Goal: Task Accomplishment & Management: Complete application form

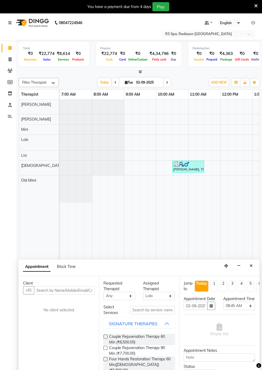
select select "87566"
select select "525"
select select "tentative"
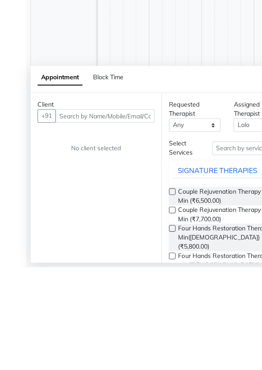
scroll to position [0, 2]
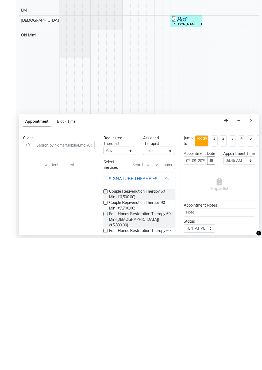
click at [252, 255] on button "Close" at bounding box center [252, 253] width 8 height 8
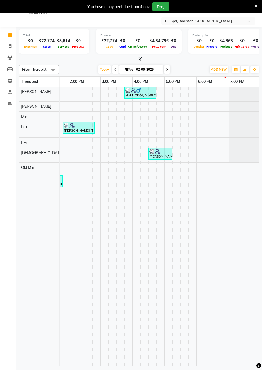
scroll to position [0, 249]
click at [176, 108] on td at bounding box center [177, 226] width 8 height 279
click at [189, 106] on td at bounding box center [193, 226] width 8 height 279
click at [186, 109] on td at bounding box center [185, 226] width 8 height 279
click at [186, 105] on td at bounding box center [185, 226] width 8 height 279
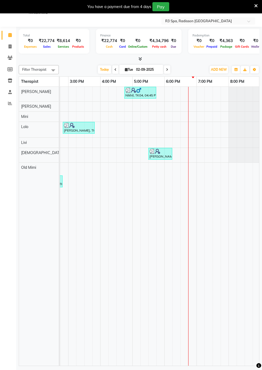
click at [184, 110] on td at bounding box center [185, 226] width 8 height 279
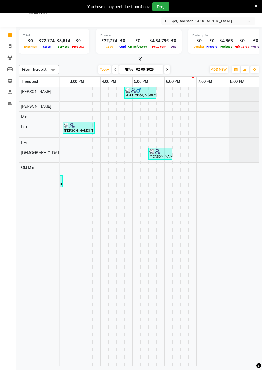
click at [182, 107] on td at bounding box center [185, 226] width 8 height 279
click at [183, 108] on td at bounding box center [185, 226] width 8 height 279
click at [186, 110] on td at bounding box center [185, 226] width 8 height 279
click at [186, 109] on td at bounding box center [185, 226] width 8 height 279
click at [186, 105] on td at bounding box center [185, 226] width 8 height 279
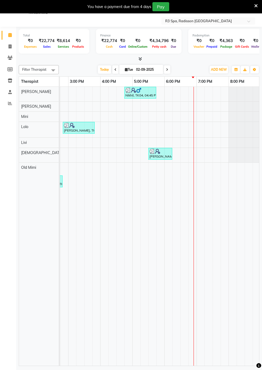
click at [179, 107] on td at bounding box center [177, 226] width 8 height 279
click at [181, 107] on td at bounding box center [185, 226] width 8 height 279
click at [177, 109] on td at bounding box center [177, 226] width 8 height 279
click at [186, 111] on td at bounding box center [185, 226] width 8 height 279
click at [184, 114] on td at bounding box center [185, 226] width 8 height 279
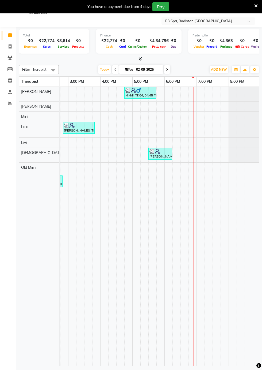
click at [181, 107] on td at bounding box center [185, 226] width 8 height 279
click at [181, 111] on td at bounding box center [185, 226] width 8 height 279
click at [183, 109] on td at bounding box center [185, 226] width 8 height 279
click at [181, 107] on td at bounding box center [185, 226] width 8 height 279
click at [182, 106] on td at bounding box center [185, 226] width 8 height 279
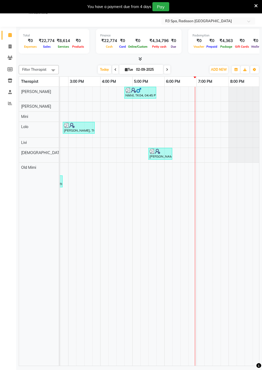
click at [181, 115] on td at bounding box center [185, 226] width 8 height 279
click at [185, 108] on td at bounding box center [185, 226] width 8 height 279
click at [181, 105] on td at bounding box center [185, 226] width 8 height 279
click at [181, 107] on td at bounding box center [185, 226] width 8 height 279
click at [183, 111] on td at bounding box center [185, 226] width 8 height 279
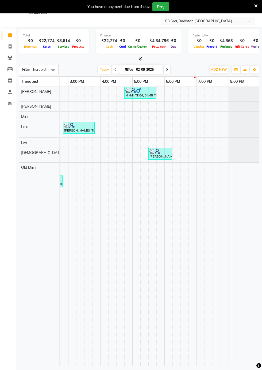
scroll to position [13, 0]
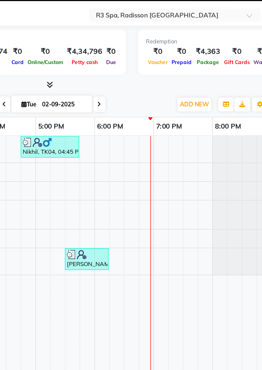
click at [183, 107] on td at bounding box center [185, 226] width 8 height 279
click at [188, 107] on td at bounding box center [185, 226] width 8 height 279
click at [191, 104] on td at bounding box center [193, 226] width 8 height 279
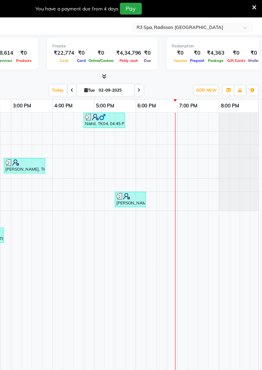
scroll to position [12, 0]
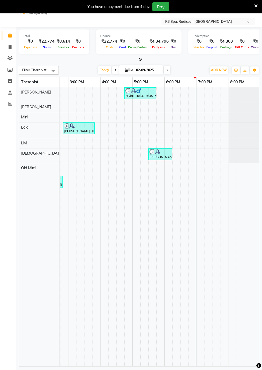
click at [186, 119] on td at bounding box center [185, 226] width 8 height 279
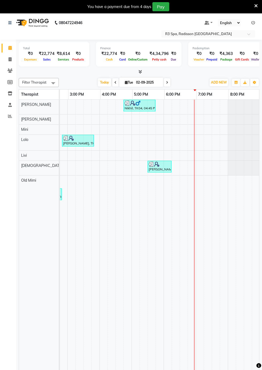
scroll to position [0, 249]
click at [184, 121] on td at bounding box center [184, 258] width 8 height 317
click at [185, 123] on td at bounding box center [184, 258] width 8 height 317
click at [177, 122] on td at bounding box center [176, 258] width 8 height 317
click at [207, 123] on td at bounding box center [208, 258] width 8 height 317
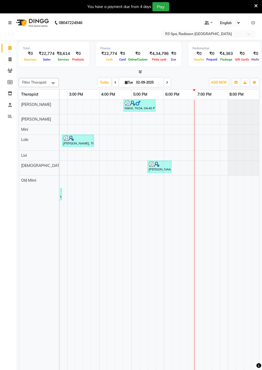
click at [209, 127] on td at bounding box center [208, 258] width 8 height 317
click at [207, 123] on td at bounding box center [208, 258] width 8 height 317
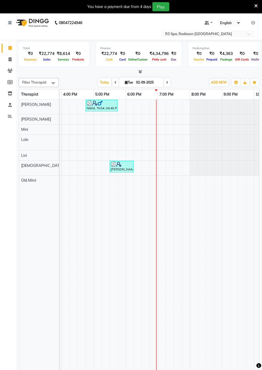
scroll to position [0, 287]
click at [171, 129] on td at bounding box center [170, 239] width 8 height 279
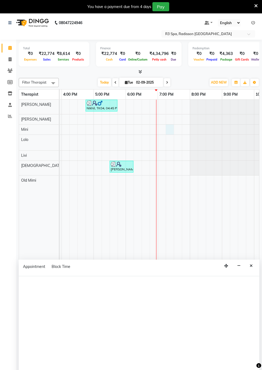
select select "87564"
select select "tentative"
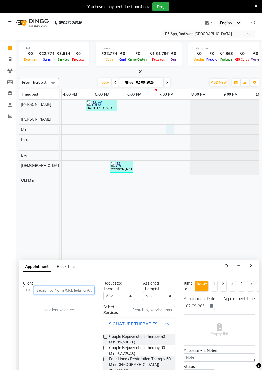
scroll to position [13, 0]
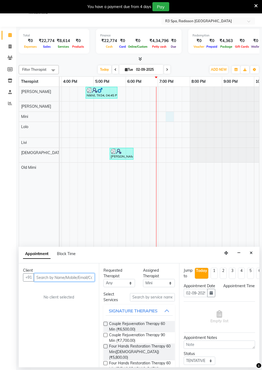
select select "1155"
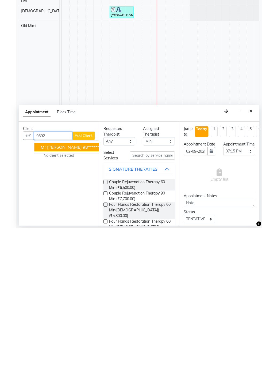
click at [83, 289] on ngb-highlight "98******11" at bounding box center [94, 288] width 22 height 5
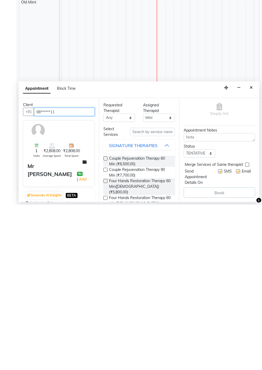
scroll to position [48, 0]
click at [88, 346] on link "Add" at bounding box center [82, 344] width 9 height 6
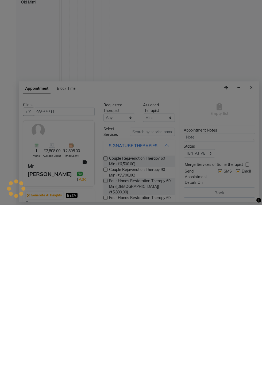
scroll to position [13, 0]
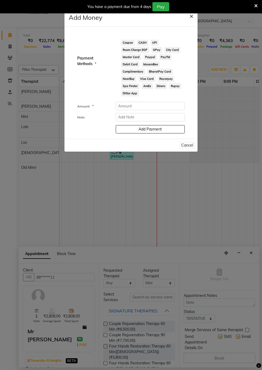
click at [192, 21] on button "×" at bounding box center [192, 15] width 12 height 15
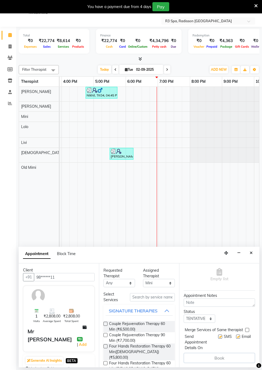
scroll to position [1, 0]
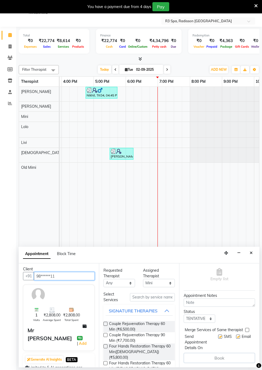
click at [66, 274] on input "98******11" at bounding box center [64, 276] width 61 height 8
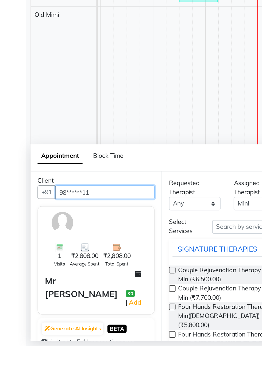
scroll to position [60, 0]
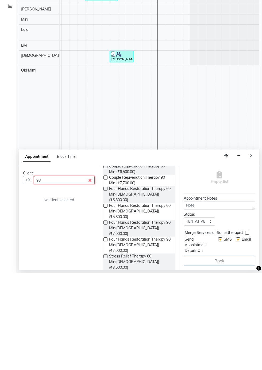
type input "9"
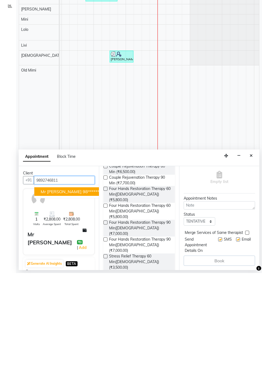
click at [83, 287] on ngb-highlight "98******11" at bounding box center [94, 288] width 22 height 5
type input "98******11"
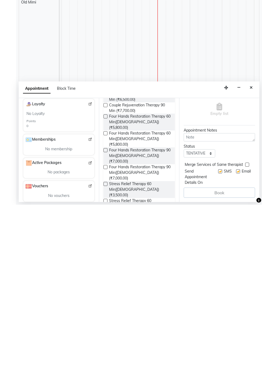
scroll to position [172, 0]
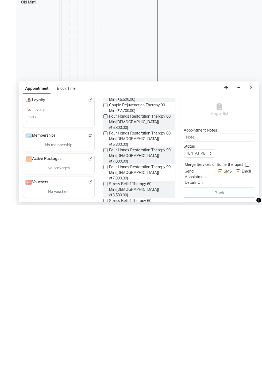
click at [90, 324] on img at bounding box center [90, 324] width 4 height 4
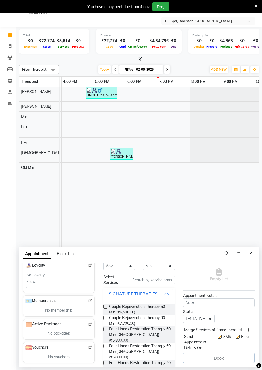
scroll to position [0, 0]
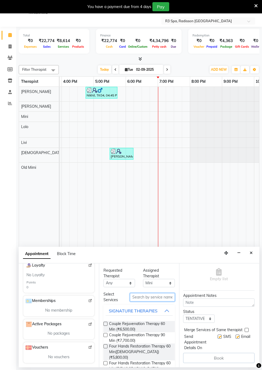
click at [147, 297] on input "text" at bounding box center [152, 297] width 45 height 8
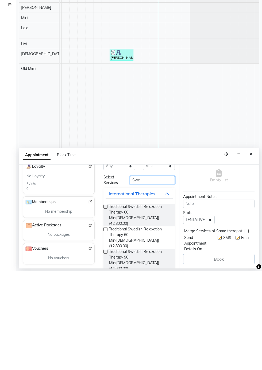
scroll to position [13, 0]
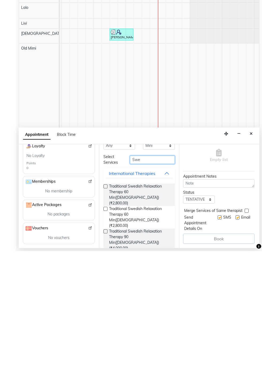
type input "Swe"
click at [105, 304] on label at bounding box center [106, 305] width 4 height 4
click at [105, 304] on input "checkbox" at bounding box center [105, 305] width 3 height 3
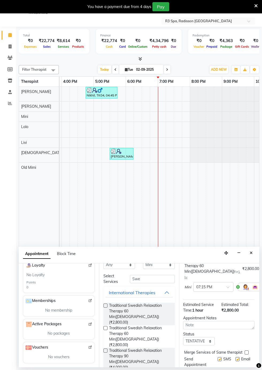
checkbox input "false"
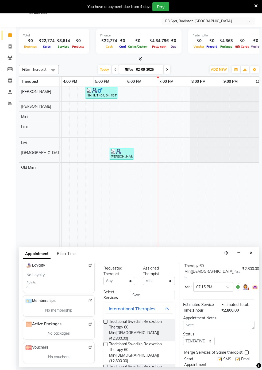
scroll to position [0, 0]
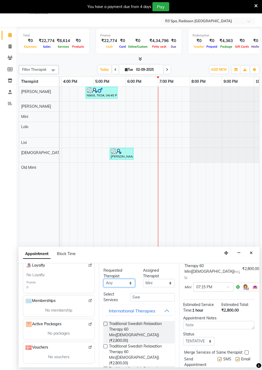
click at [129, 284] on select "Any Jojo Kim Livi Lolo Messiah Mini Old Mimi" at bounding box center [120, 283] width 32 height 8
select select "87563"
click at [104, 279] on select "Any Jojo Kim Livi Lolo Messiah Mini Old Mimi" at bounding box center [120, 283] width 32 height 8
select select "87563"
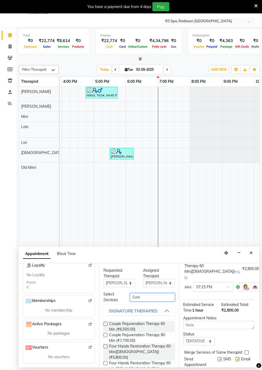
click at [149, 297] on input "Swe" at bounding box center [152, 297] width 45 height 8
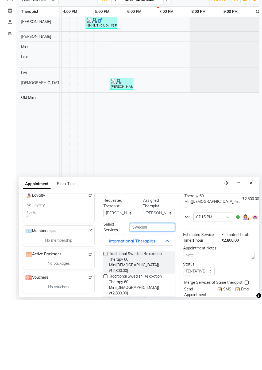
scroll to position [18, 0]
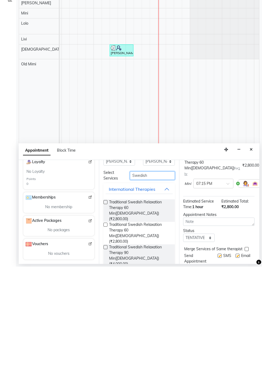
type input "Swedish"
click at [105, 326] on label at bounding box center [106, 328] width 4 height 4
click at [105, 327] on input "checkbox" at bounding box center [105, 328] width 3 height 3
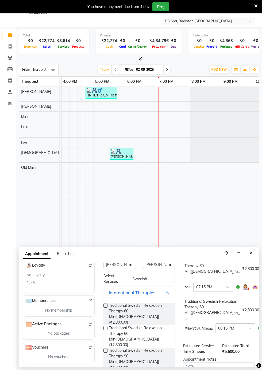
checkbox input "false"
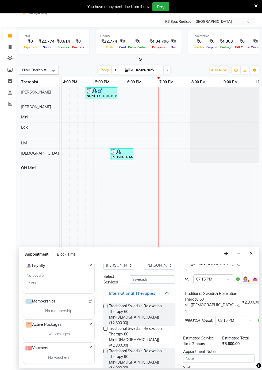
scroll to position [105, 1]
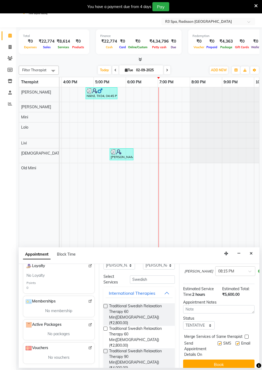
click at [215, 359] on button "Book" at bounding box center [218, 364] width 71 height 10
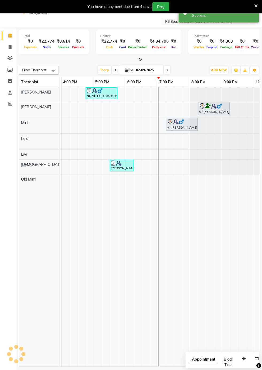
scroll to position [0, 0]
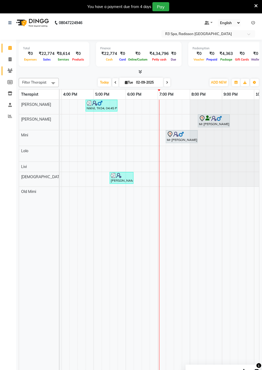
click at [10, 71] on icon at bounding box center [9, 71] width 5 height 4
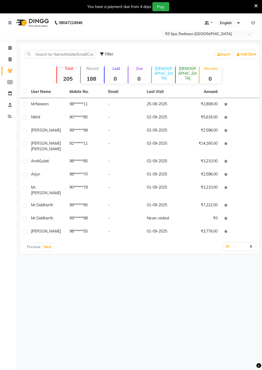
click at [87, 108] on td "98******11" at bounding box center [85, 104] width 39 height 13
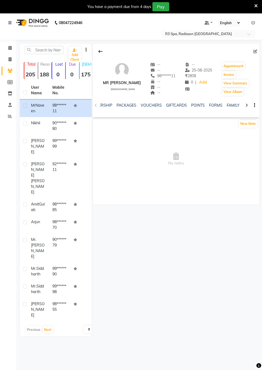
scroll to position [0, 176]
click at [198, 105] on link "FORMS" at bounding box center [201, 105] width 13 height 5
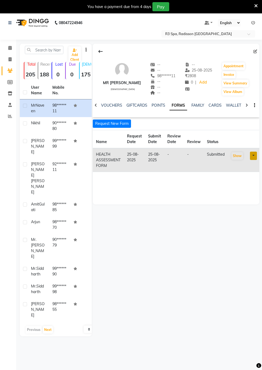
scroll to position [0, 153]
click at [253, 155] on link at bounding box center [253, 156] width 7 height 8
click at [228, 205] on div "Mr Naveen male -- -- 98******11 -- -- -- -- 25-08-2025 ₹ 2808 0 | Add Appointme…" at bounding box center [176, 190] width 168 height 292
click at [119, 125] on button "Request New Form" at bounding box center [112, 123] width 38 height 8
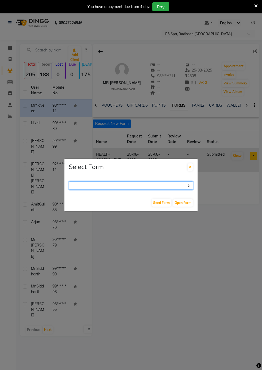
click at [188, 190] on select "GUEST FEEDBACK FORM HEALTH ASSESSMENT FORM" at bounding box center [131, 185] width 125 height 8
select select "204"
click at [69, 190] on select "GUEST FEEDBACK FORM HEALTH ASSESSMENT FORM" at bounding box center [131, 185] width 125 height 8
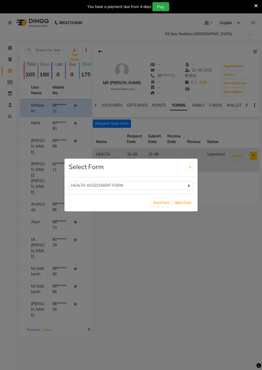
click at [187, 206] on button "Open Form" at bounding box center [183, 202] width 20 height 7
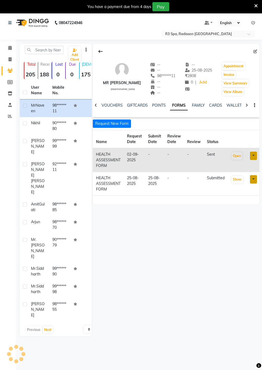
select select
click at [10, 48] on icon at bounding box center [9, 48] width 3 height 4
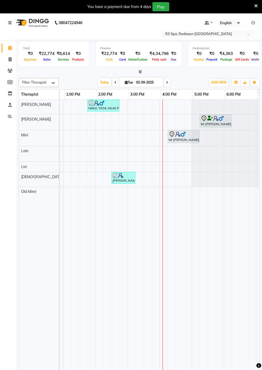
scroll to position [0, 286]
click at [179, 180] on td at bounding box center [180, 239] width 8 height 279
click at [177, 181] on td at bounding box center [180, 239] width 8 height 279
click at [179, 184] on td at bounding box center [180, 239] width 8 height 279
click at [177, 181] on td at bounding box center [180, 239] width 8 height 279
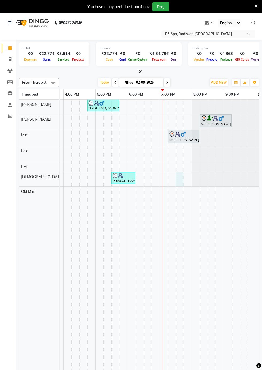
click at [181, 177] on div at bounding box center [180, 179] width 8 height 14
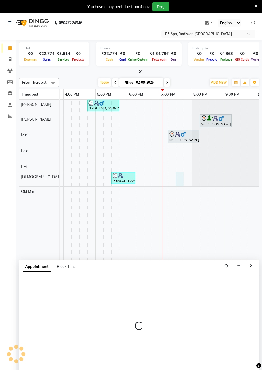
scroll to position [13, 0]
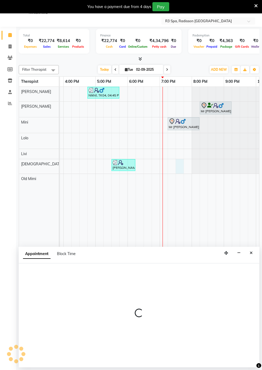
select select "87568"
select select "tentative"
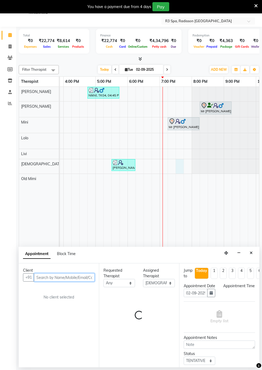
select select "1170"
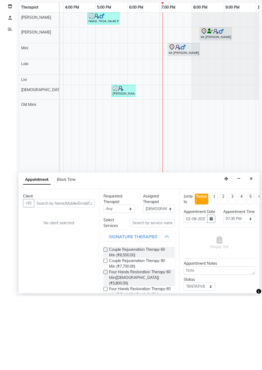
click at [252, 252] on icon "Close" at bounding box center [251, 253] width 3 height 4
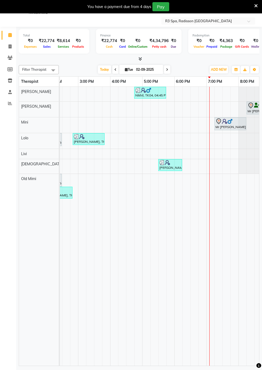
scroll to position [0, 0]
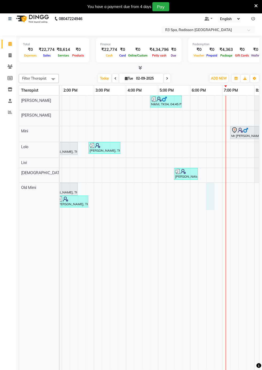
click at [212, 190] on div at bounding box center [210, 196] width 8 height 27
select select "90041"
select select "tentative"
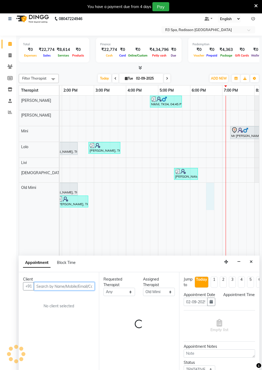
select select "1110"
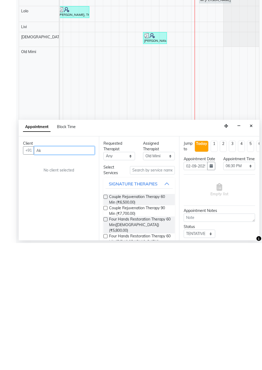
type input "A"
type input "7400091909"
click at [87, 275] on span "Add Client" at bounding box center [84, 277] width 18 height 5
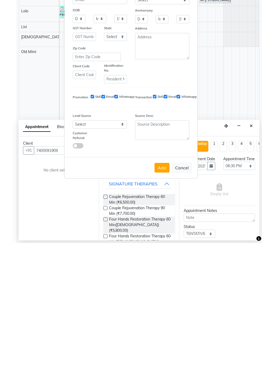
scroll to position [13, 0]
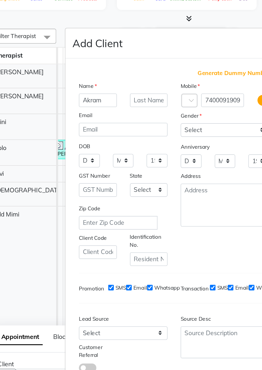
type input "Akram"
click at [117, 113] on input "text" at bounding box center [115, 109] width 23 height 8
type input "Sinha"
click at [163, 131] on select "Select Male Female Other Prefer Not To Say" at bounding box center [162, 127] width 54 height 8
select select "[DEMOGRAPHIC_DATA]"
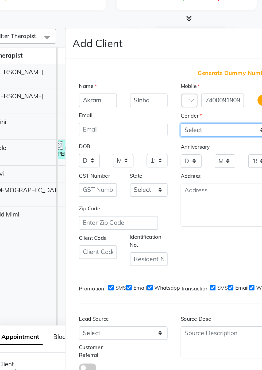
click at [135, 131] on select "Select Male Female Other Prefer Not To Say" at bounding box center [162, 127] width 54 height 8
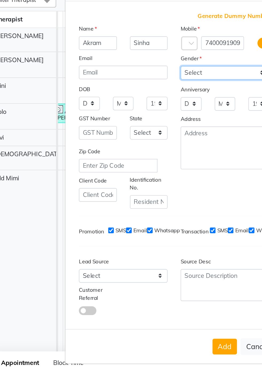
scroll to position [0, 0]
click at [162, 299] on button "Add" at bounding box center [162, 295] width 15 height 10
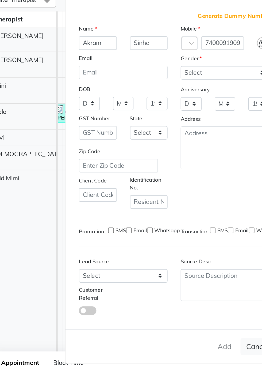
type input "74******09"
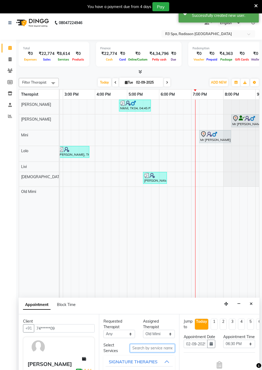
click at [152, 348] on input "text" at bounding box center [152, 348] width 45 height 8
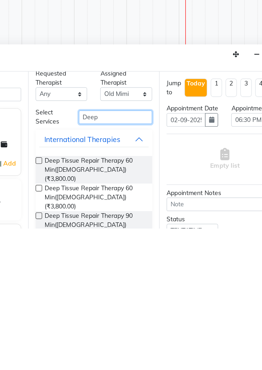
scroll to position [7, 0]
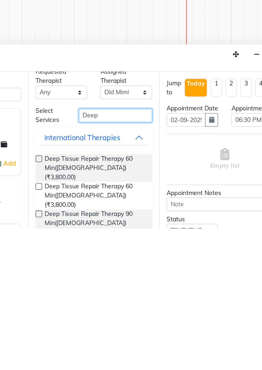
type input "Deep"
click at [110, 326] on span "Deep Tissue Repair Therapy 60 Min(Male) (₹3,800.00)" at bounding box center [140, 332] width 62 height 17
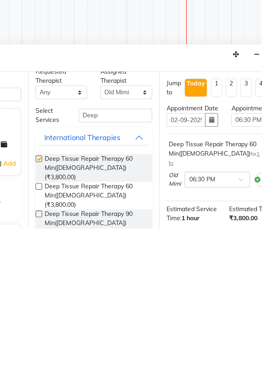
checkbox input "false"
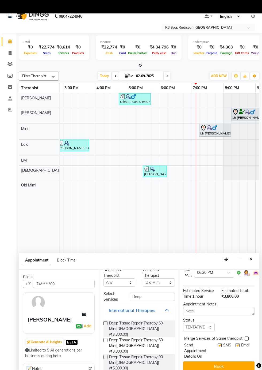
scroll to position [65, 1]
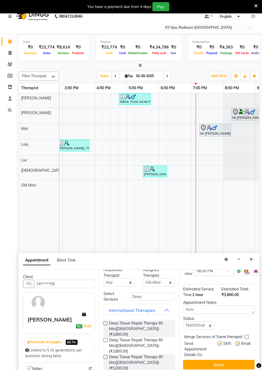
click at [214, 366] on button "Book" at bounding box center [218, 364] width 71 height 10
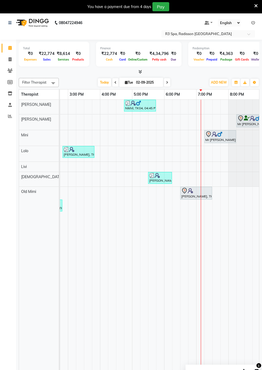
scroll to position [0, 268]
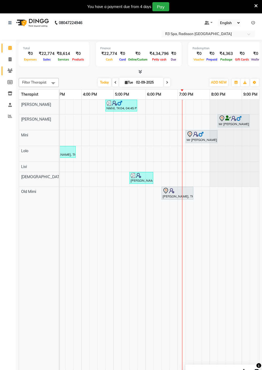
click at [10, 71] on icon at bounding box center [9, 71] width 5 height 4
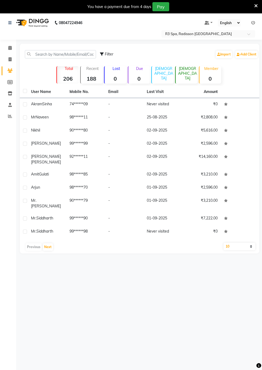
click at [84, 106] on td "74******09" at bounding box center [85, 104] width 39 height 13
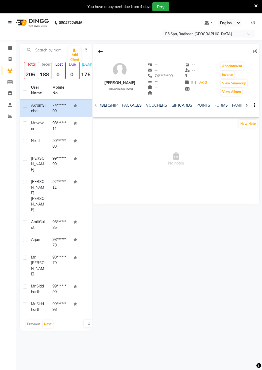
scroll to position [0, 157]
click at [217, 106] on link "FORMS" at bounding box center [219, 105] width 13 height 5
click at [120, 123] on button "Request New Form" at bounding box center [112, 123] width 38 height 8
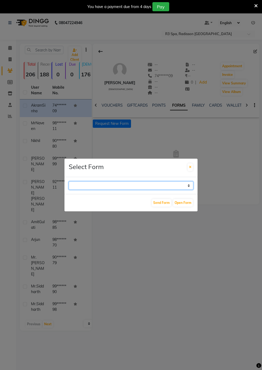
click at [187, 190] on select "GUEST FEEDBACK FORM HEALTH ASSESSMENT FORM" at bounding box center [131, 185] width 125 height 8
select select "204"
click at [69, 190] on select "GUEST FEEDBACK FORM HEALTH ASSESSMENT FORM" at bounding box center [131, 185] width 125 height 8
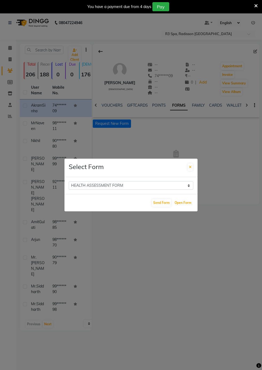
click at [185, 206] on button "Open Form" at bounding box center [183, 202] width 20 height 7
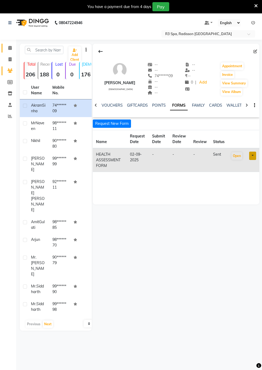
click at [10, 48] on icon at bounding box center [9, 48] width 3 height 4
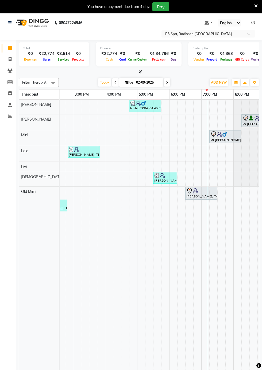
scroll to position [0, 268]
